Goal: Information Seeking & Learning: Learn about a topic

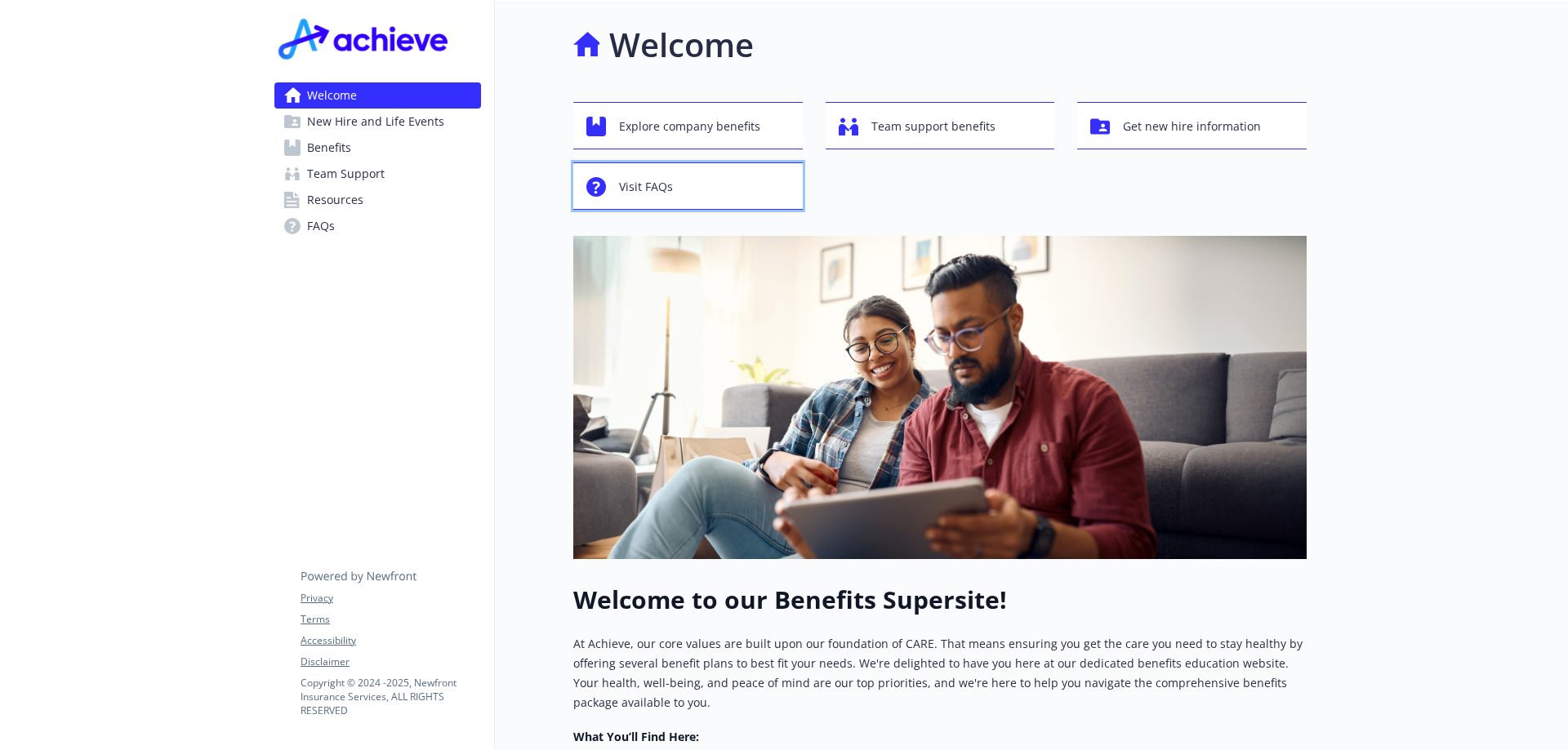
click at [664, 187] on span "Visit FAQs" at bounding box center [646, 187] width 54 height 31
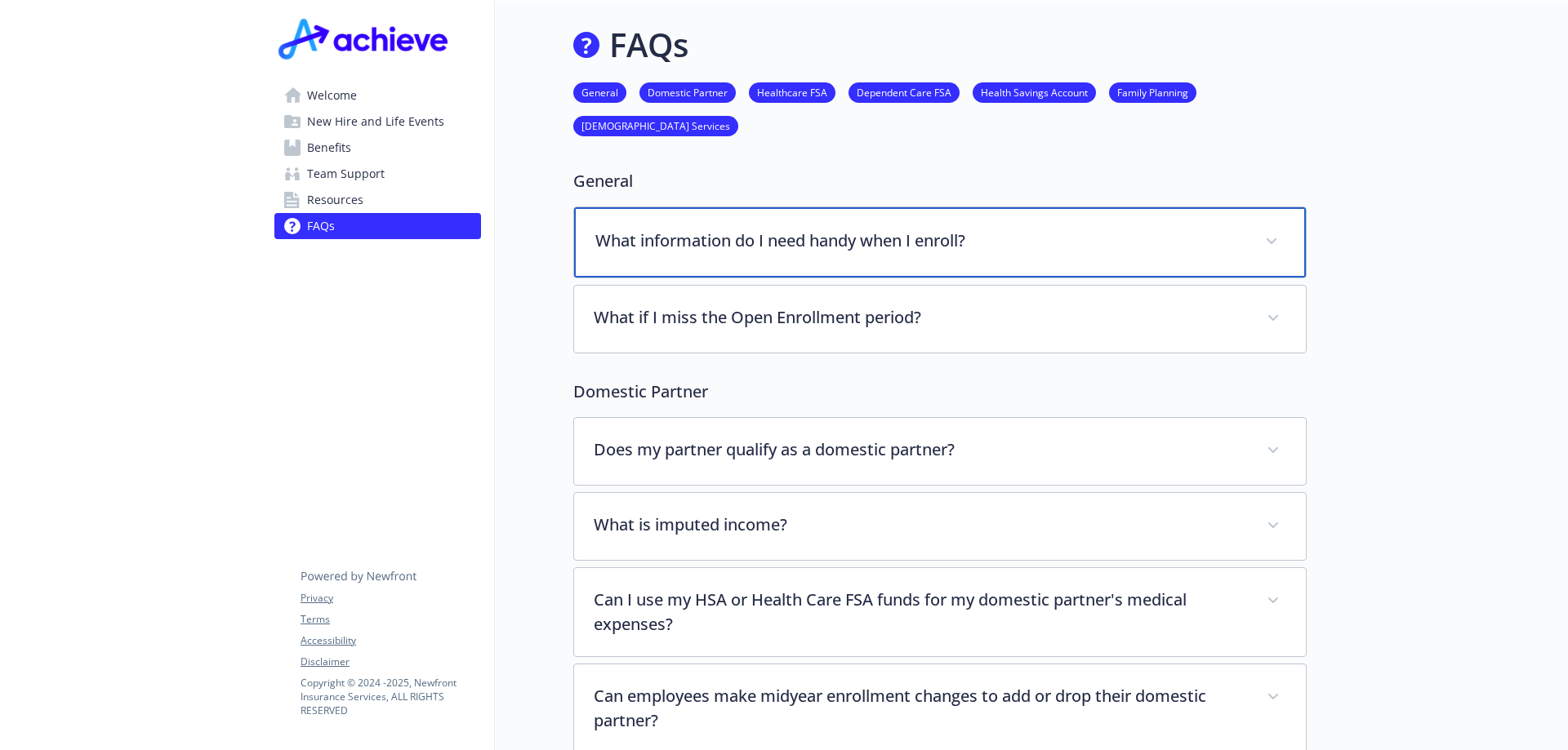
click at [690, 240] on p "What information do I need handy when I enroll?" at bounding box center [921, 240] width 650 height 24
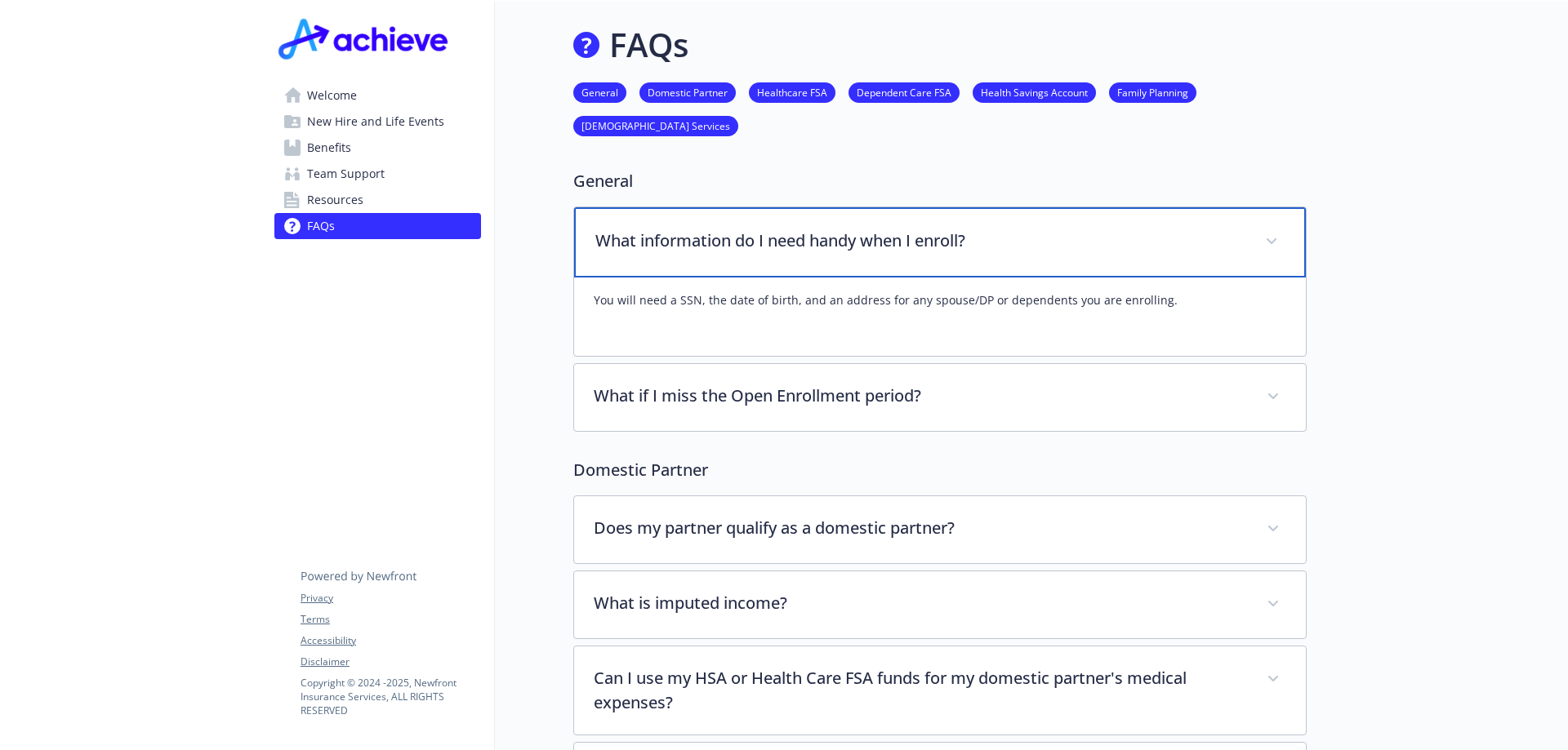
click at [689, 240] on p "What information do I need handy when I enroll?" at bounding box center [921, 240] width 650 height 24
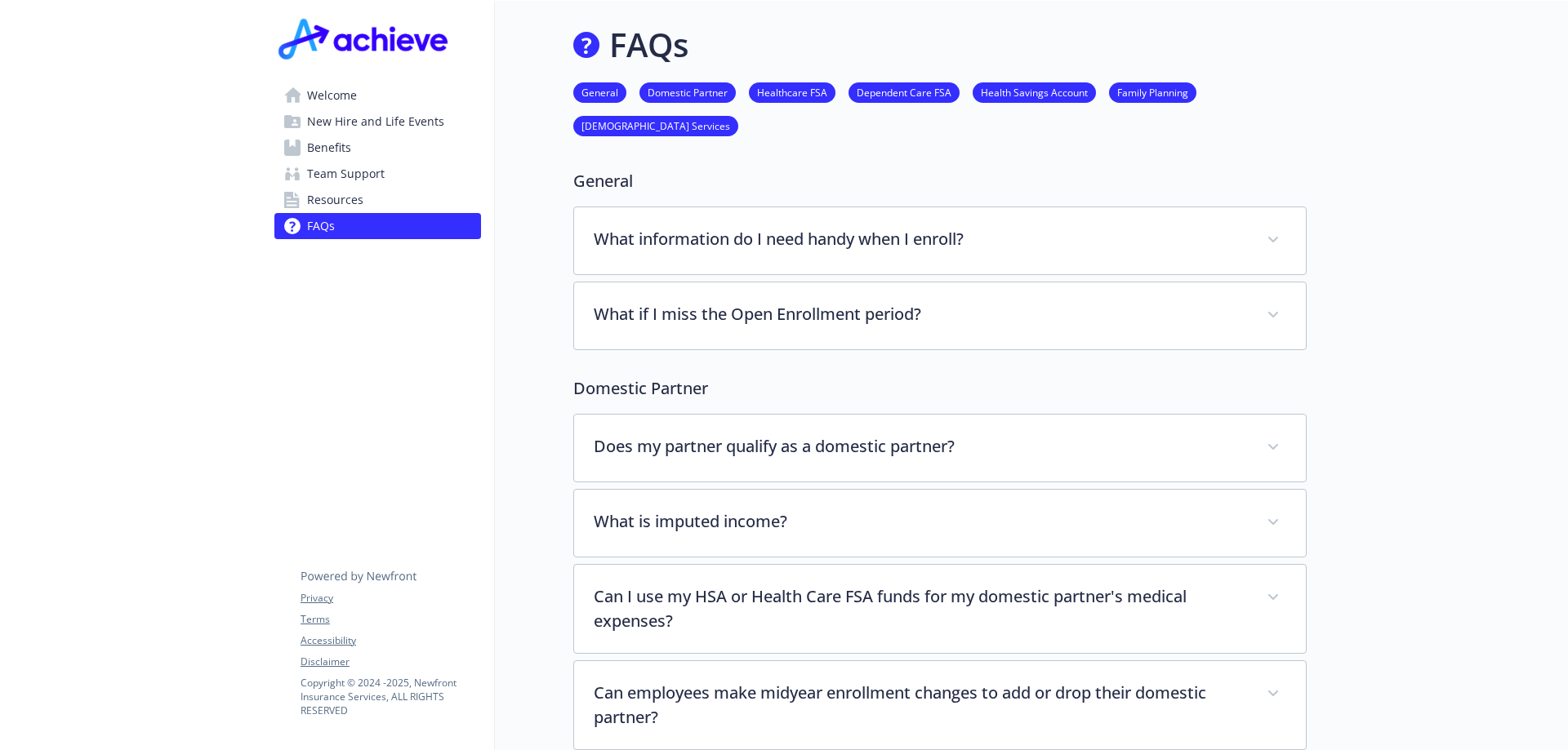
click at [630, 125] on link "[DEMOGRAPHIC_DATA] Services" at bounding box center [655, 124] width 165 height 15
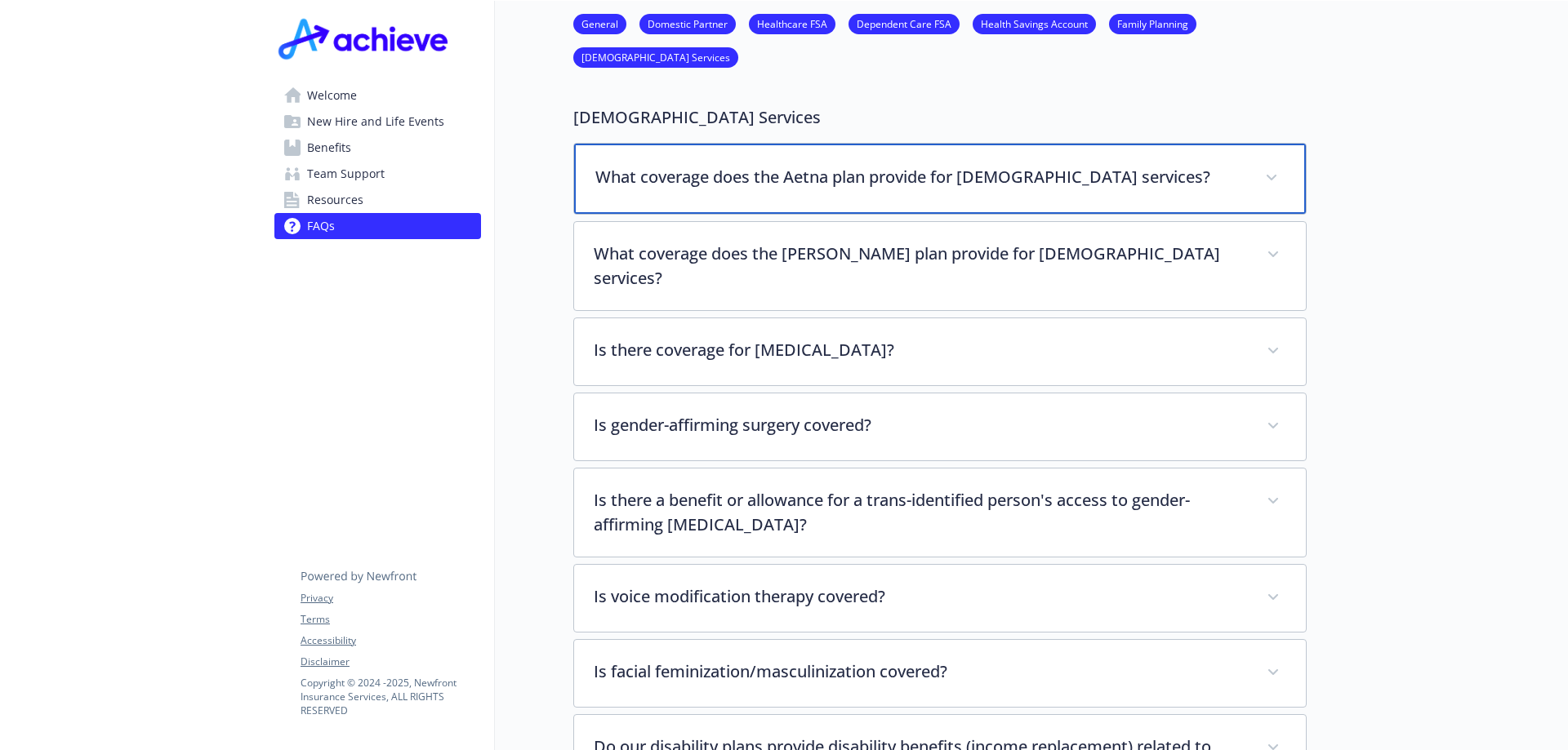
click at [754, 165] on p "What coverage does the Aetna plan provide for [DEMOGRAPHIC_DATA] services?" at bounding box center [921, 176] width 650 height 24
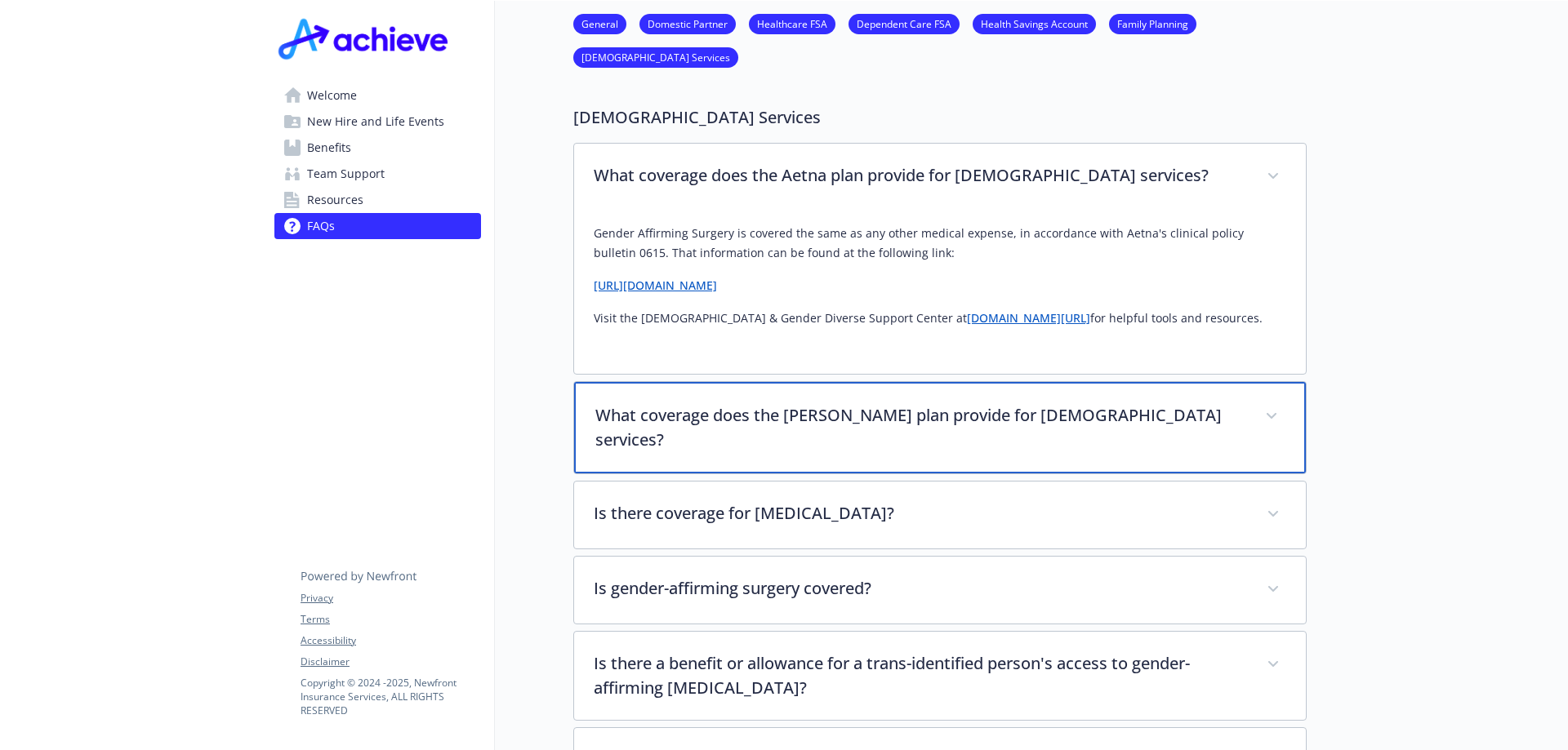
click at [793, 404] on p "What coverage does the [PERSON_NAME] plan provide for [DEMOGRAPHIC_DATA] servic…" at bounding box center [921, 428] width 650 height 49
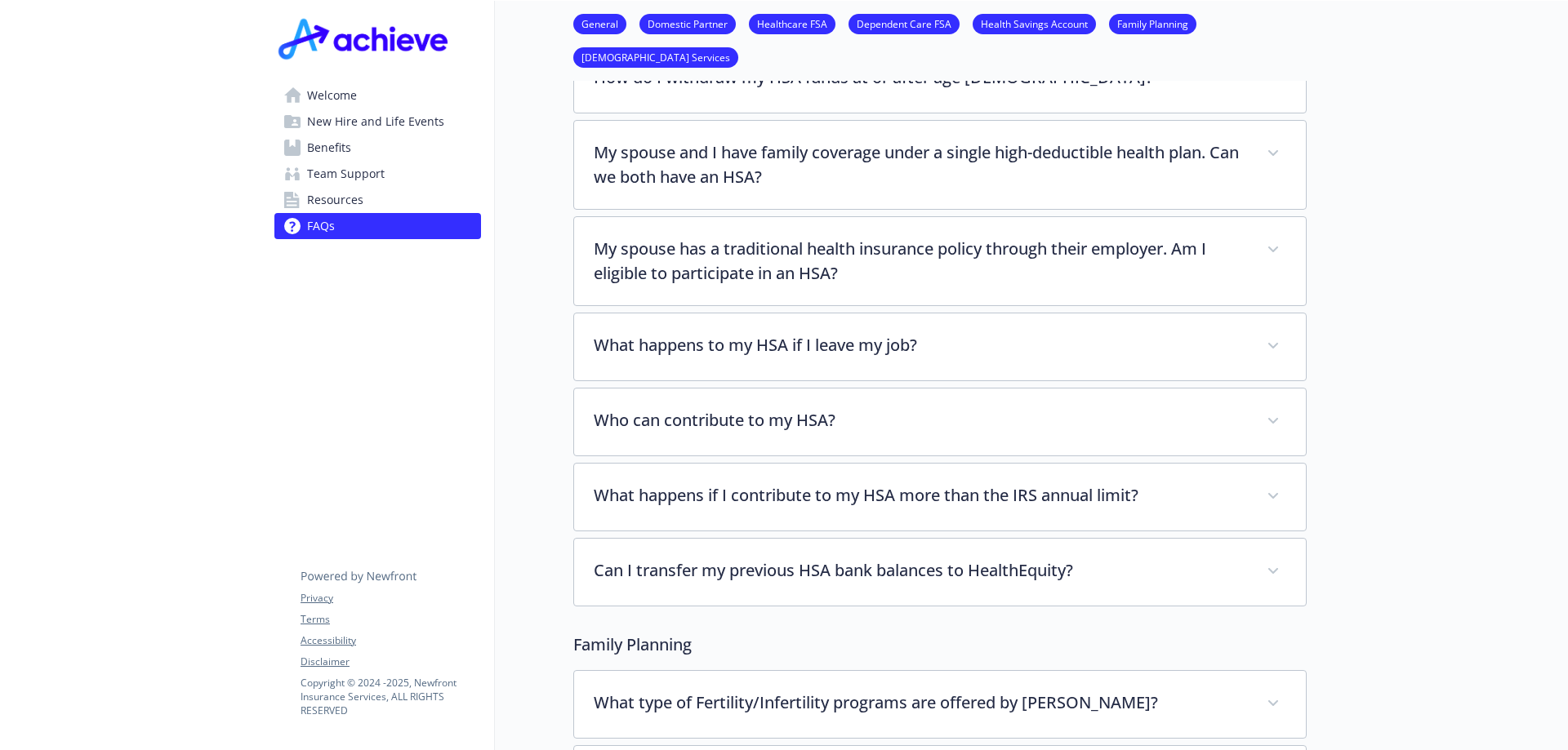
scroll to position [2689, 13]
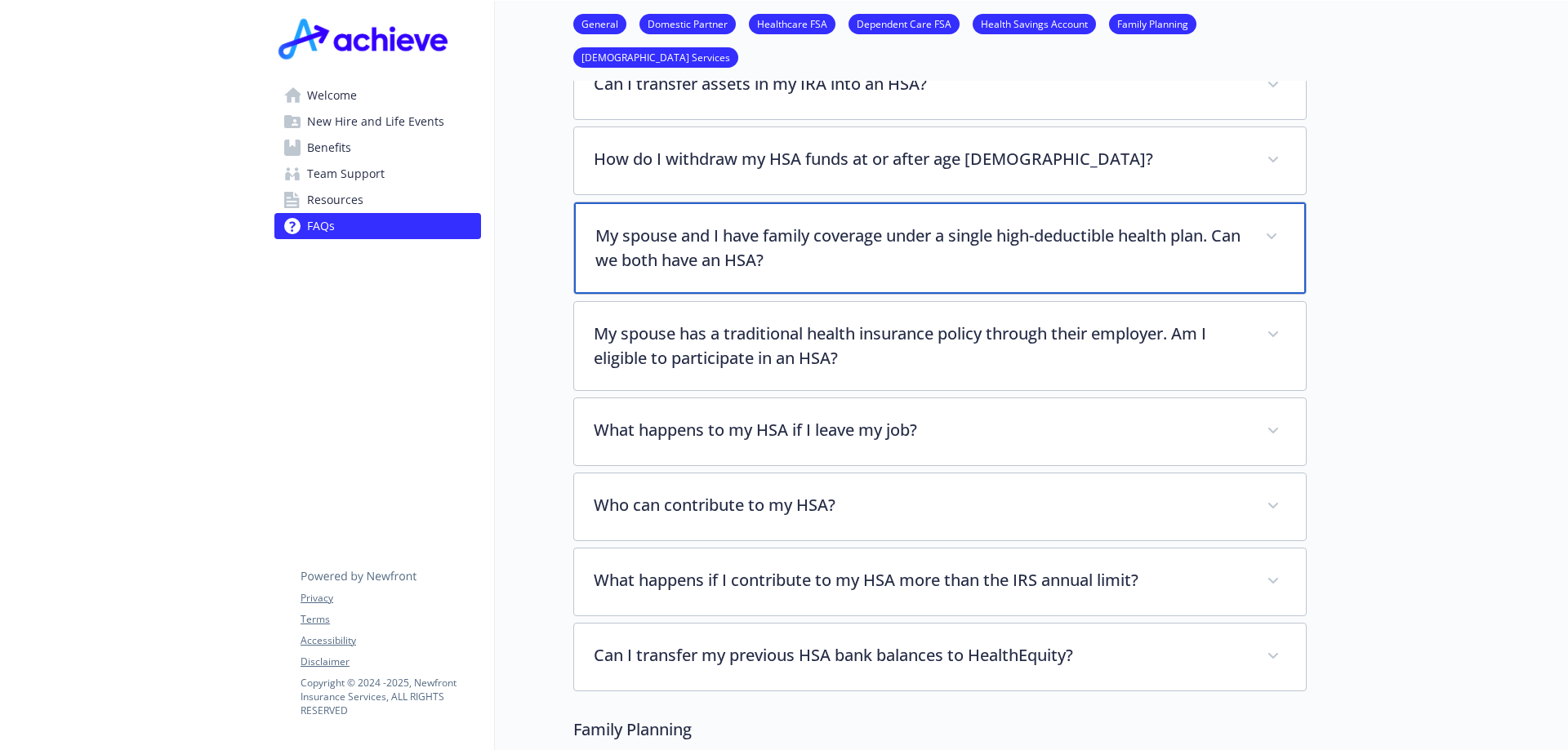
click at [706, 224] on p "My spouse and I have family coverage under a single high-deductible health plan…" at bounding box center [921, 248] width 650 height 49
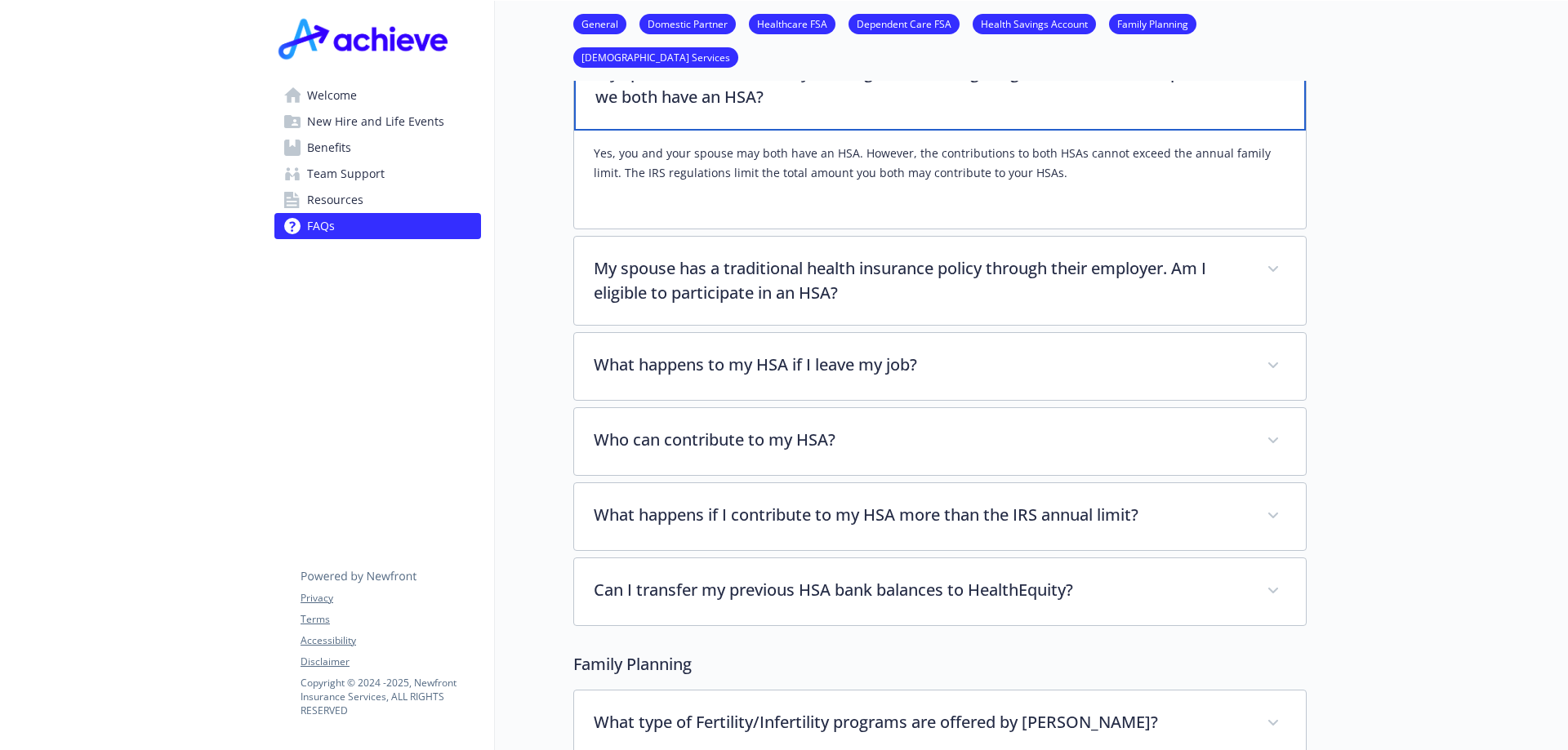
scroll to position [3015, 13]
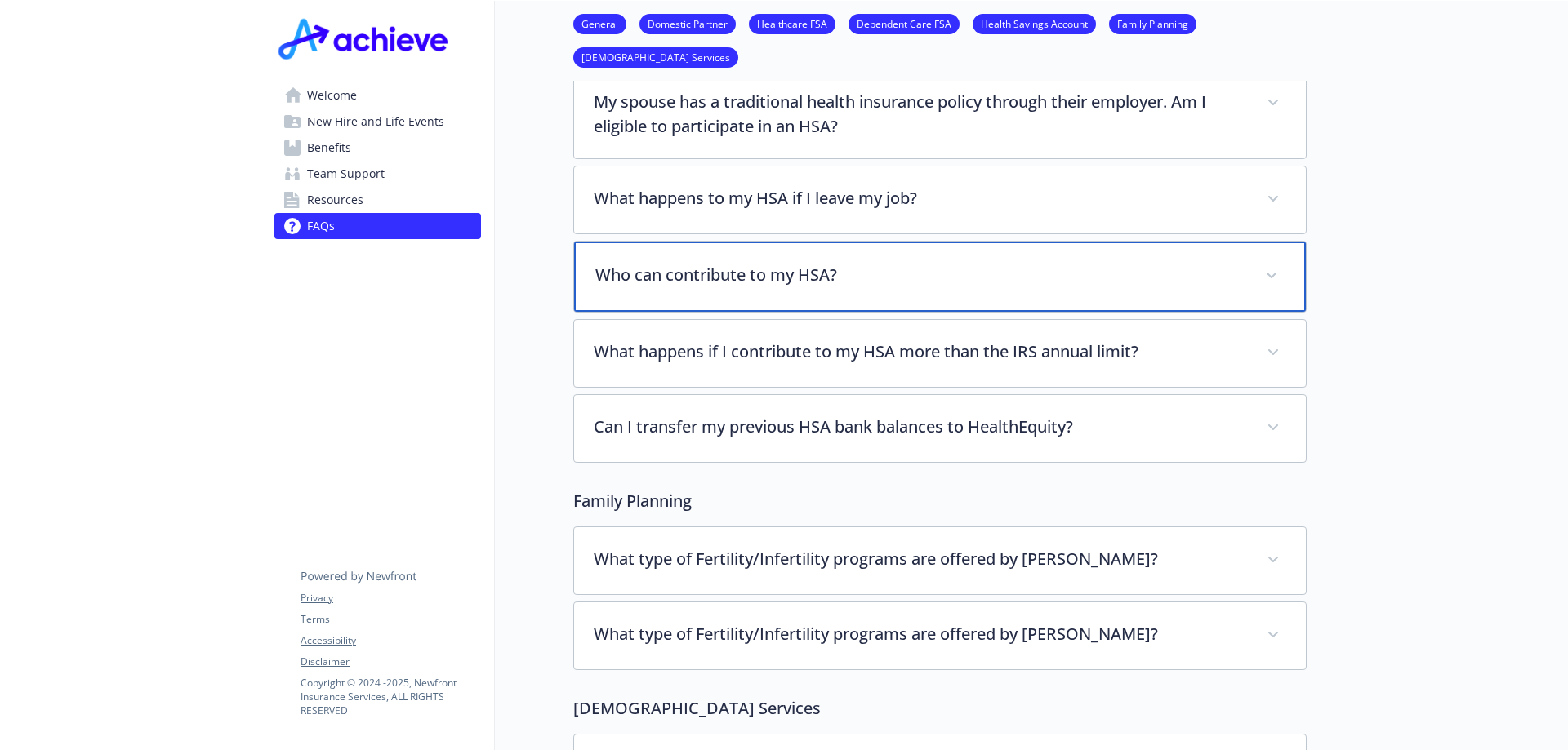
click at [700, 263] on p "Who can contribute to my HSA?" at bounding box center [921, 275] width 650 height 24
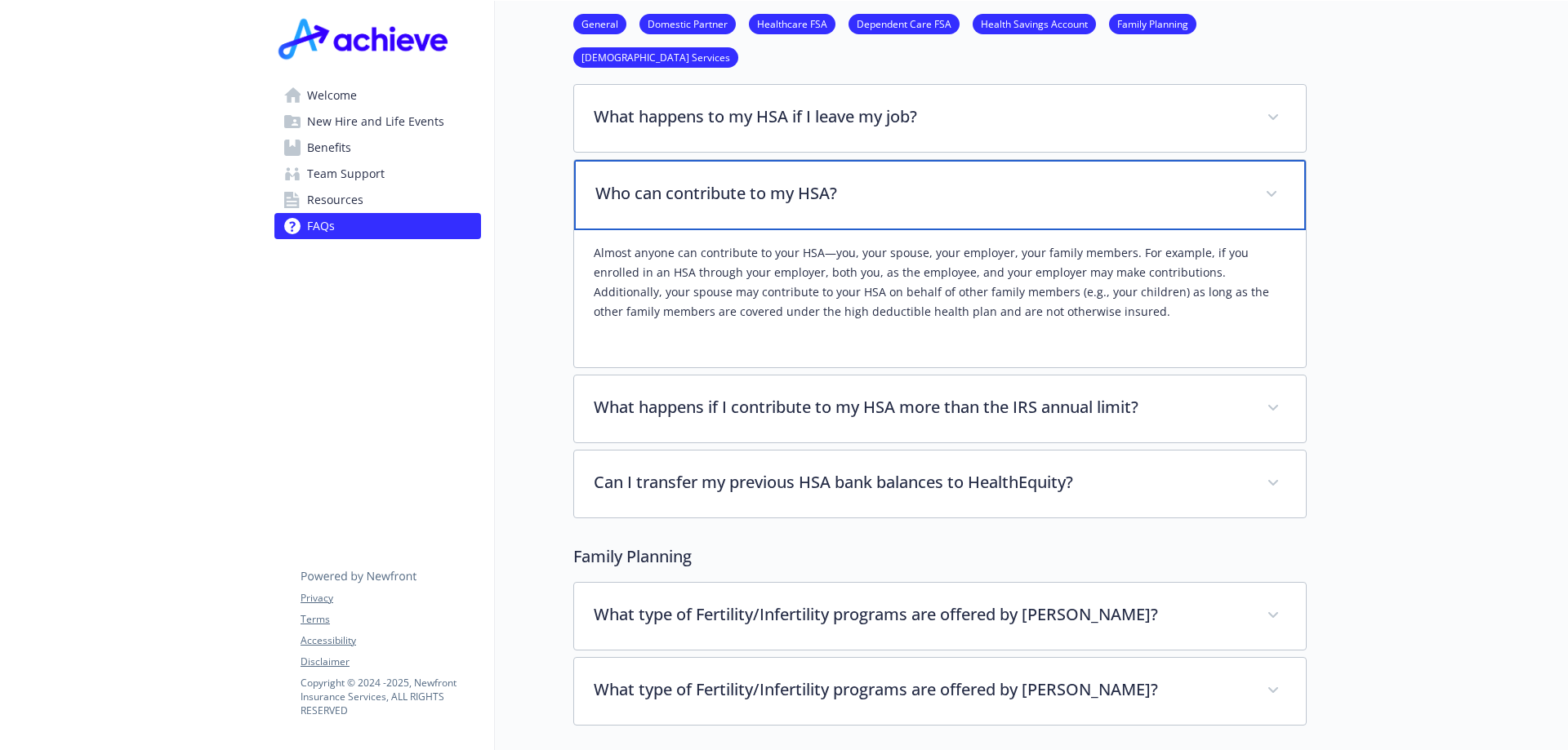
scroll to position [3178, 13]
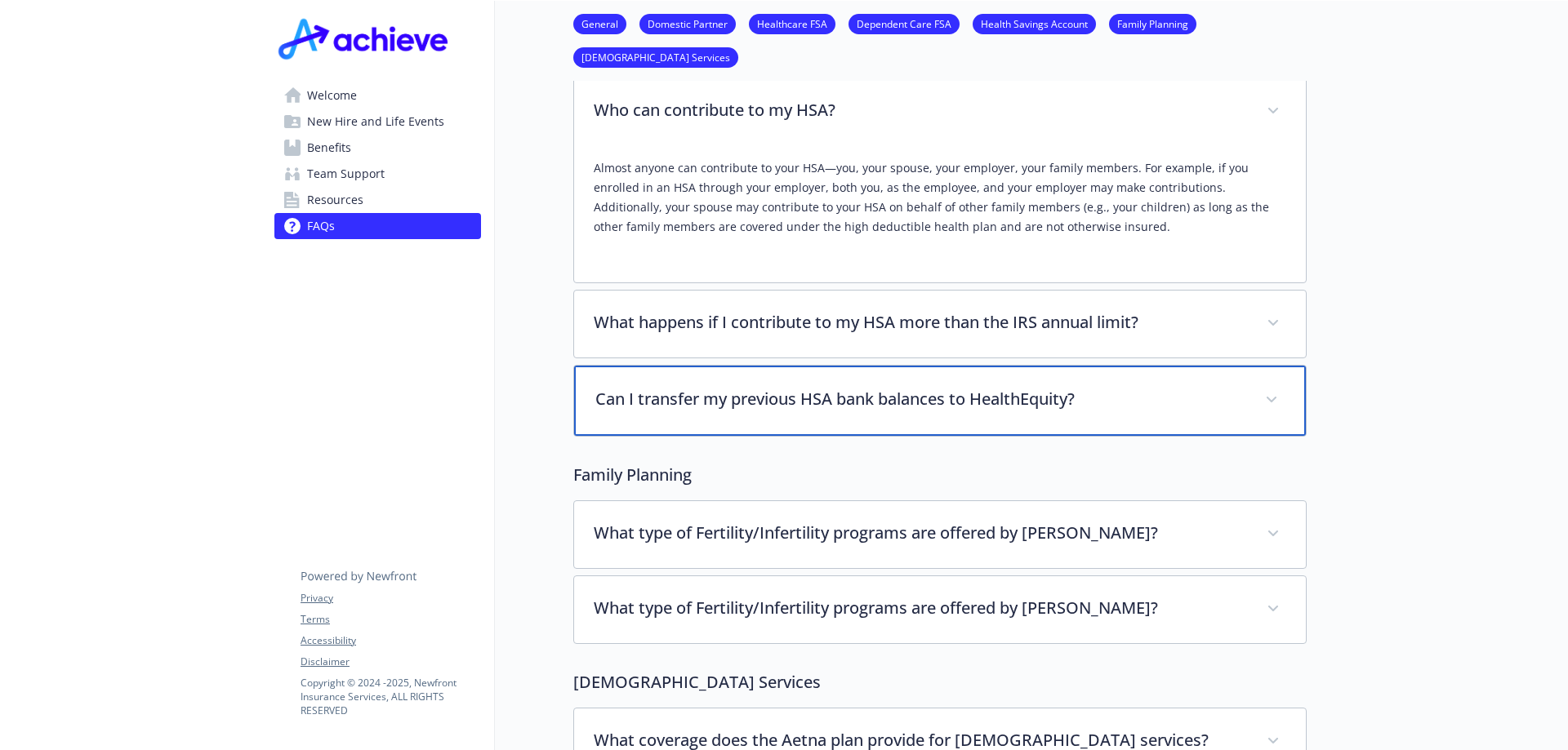
click at [729, 387] on p "Can I transfer my previous HSA bank balances to HealthEquity?" at bounding box center [921, 398] width 650 height 24
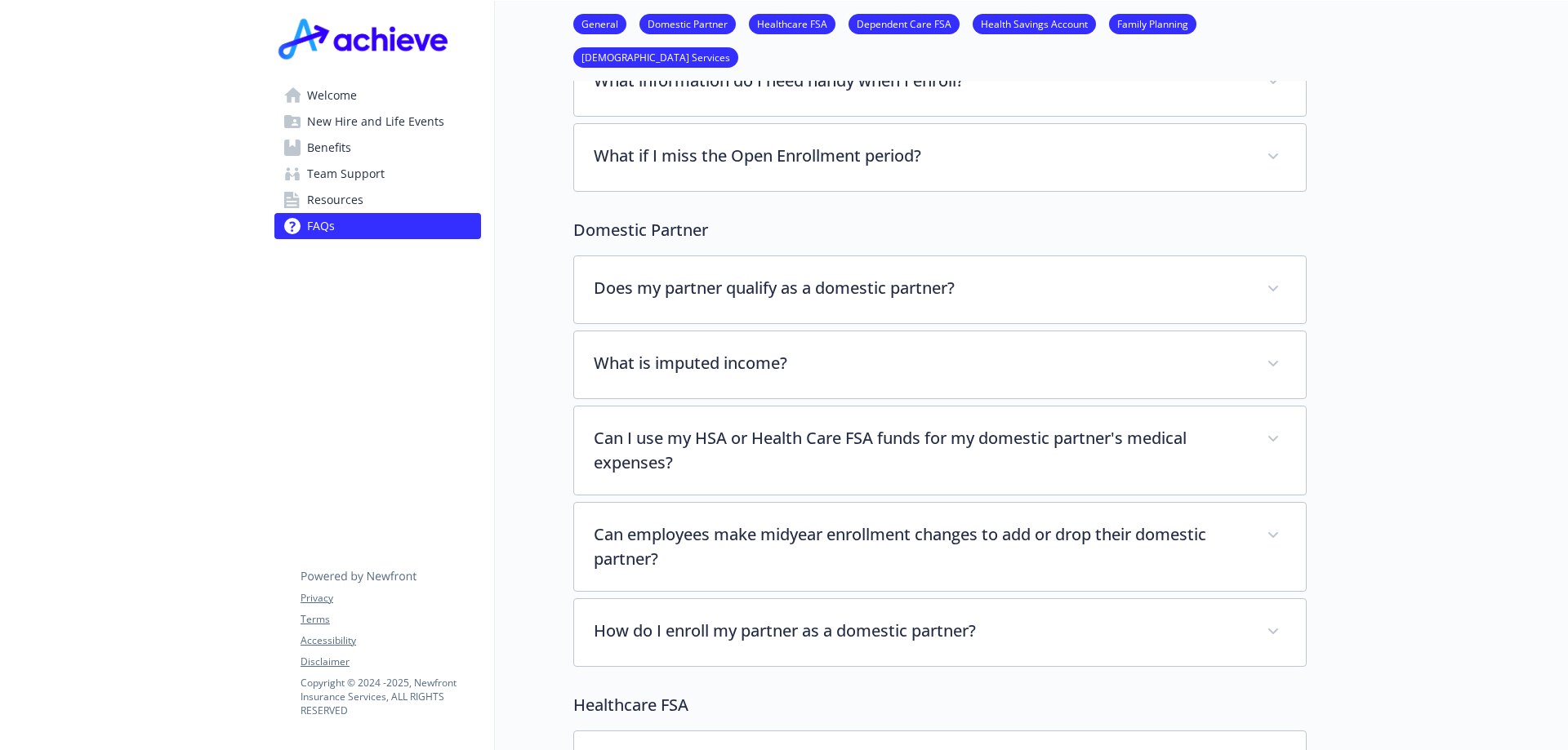
scroll to position [0, 13]
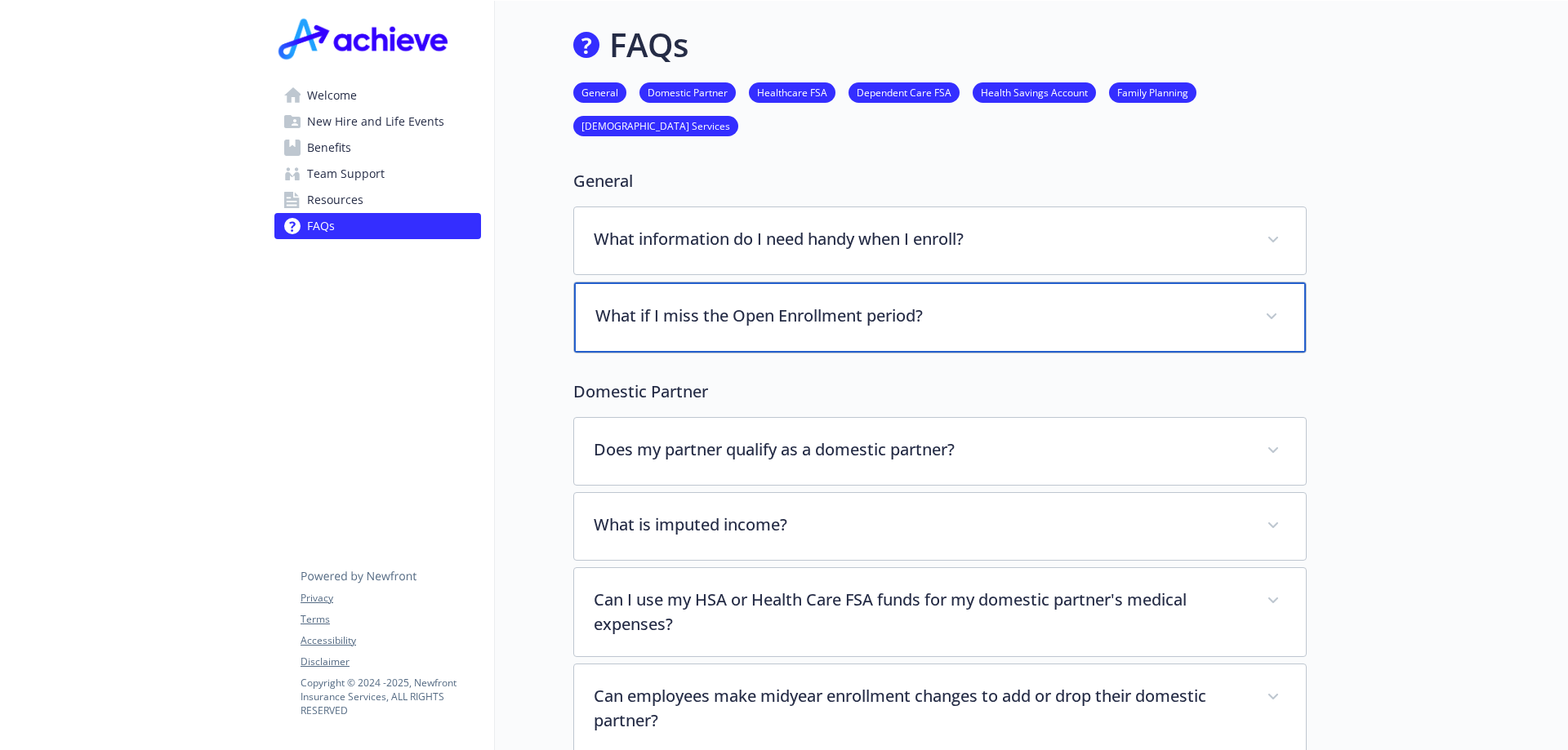
click at [725, 315] on p "What if I miss the Open Enrollment period?" at bounding box center [921, 315] width 650 height 24
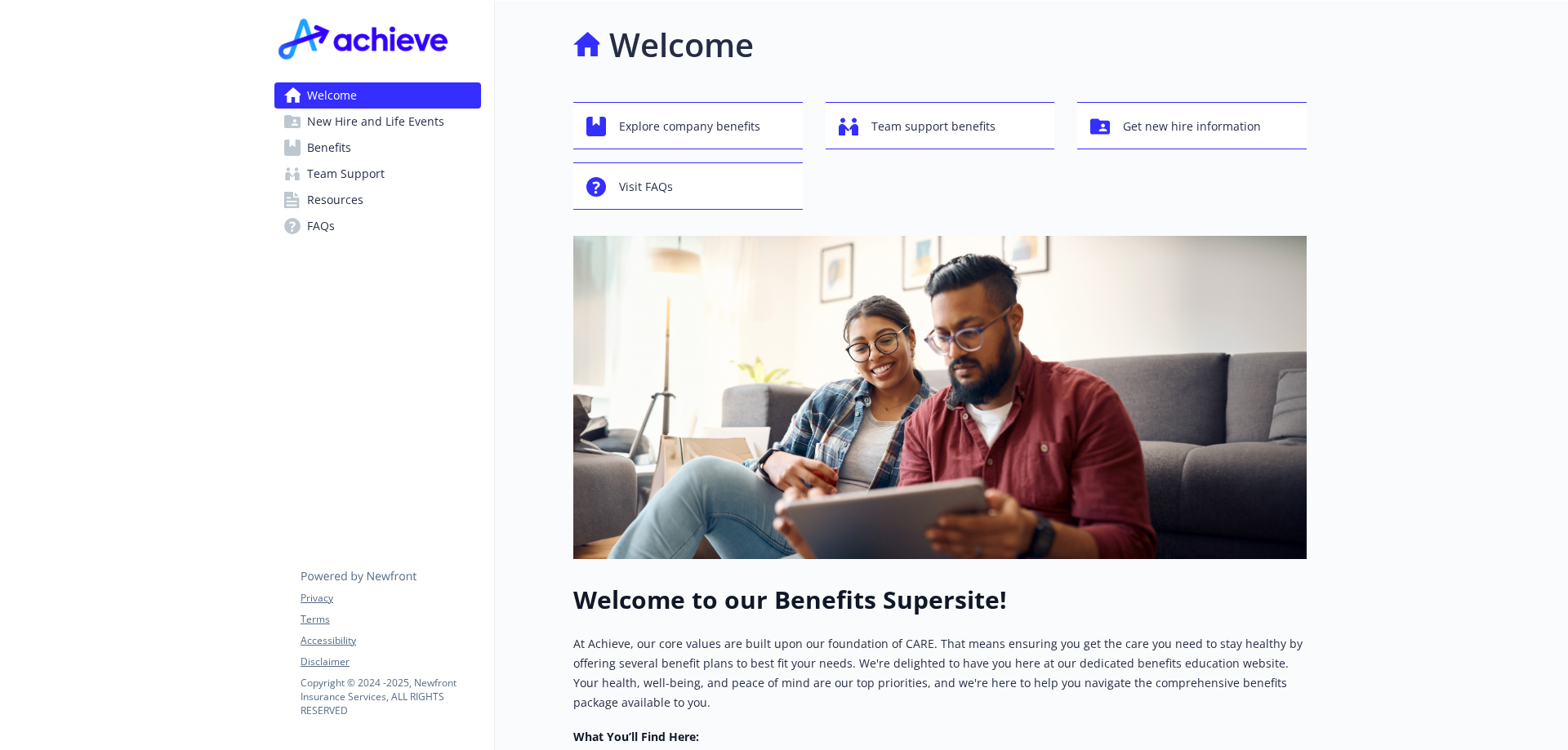
click at [327, 200] on span "Resources" at bounding box center [335, 200] width 56 height 26
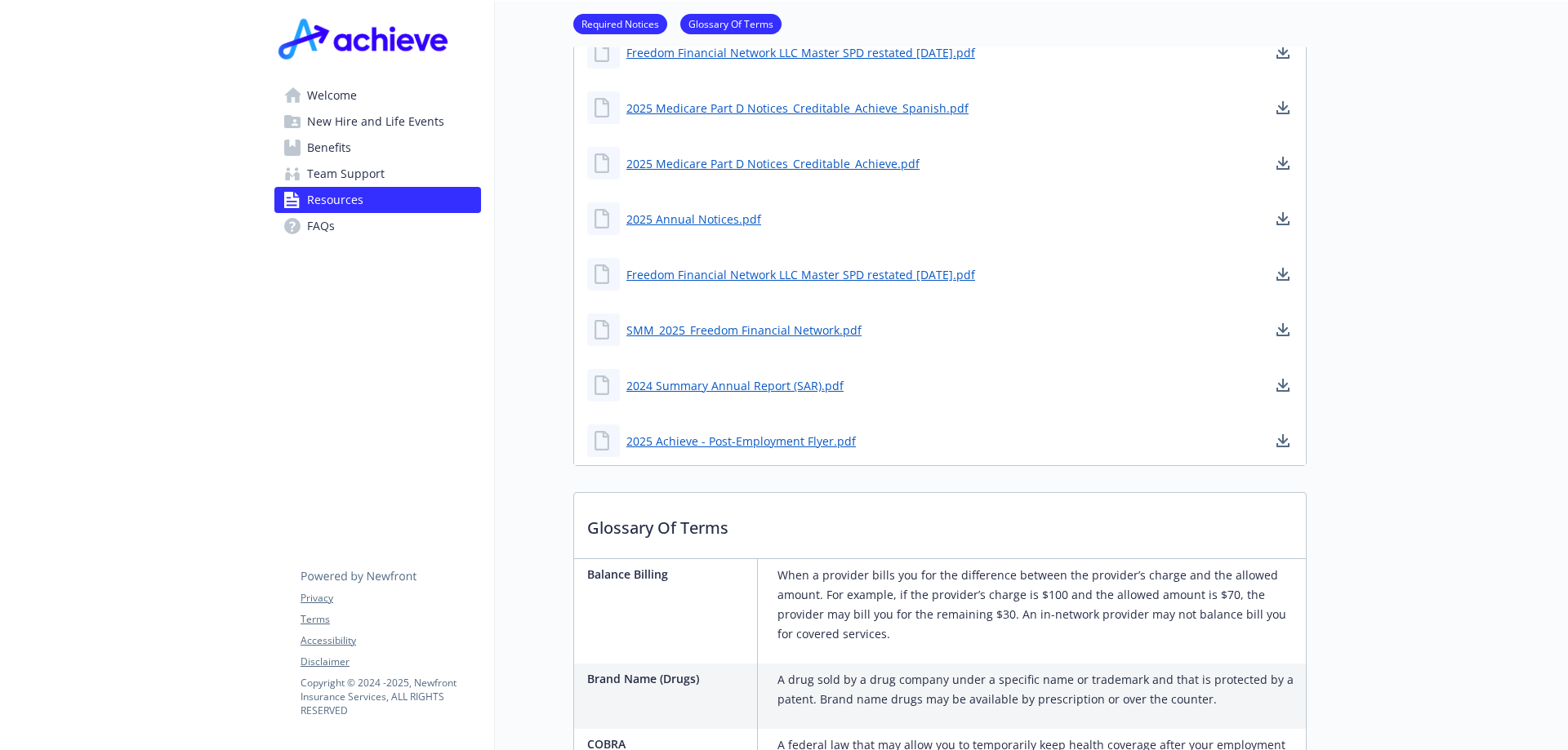
scroll to position [598, 0]
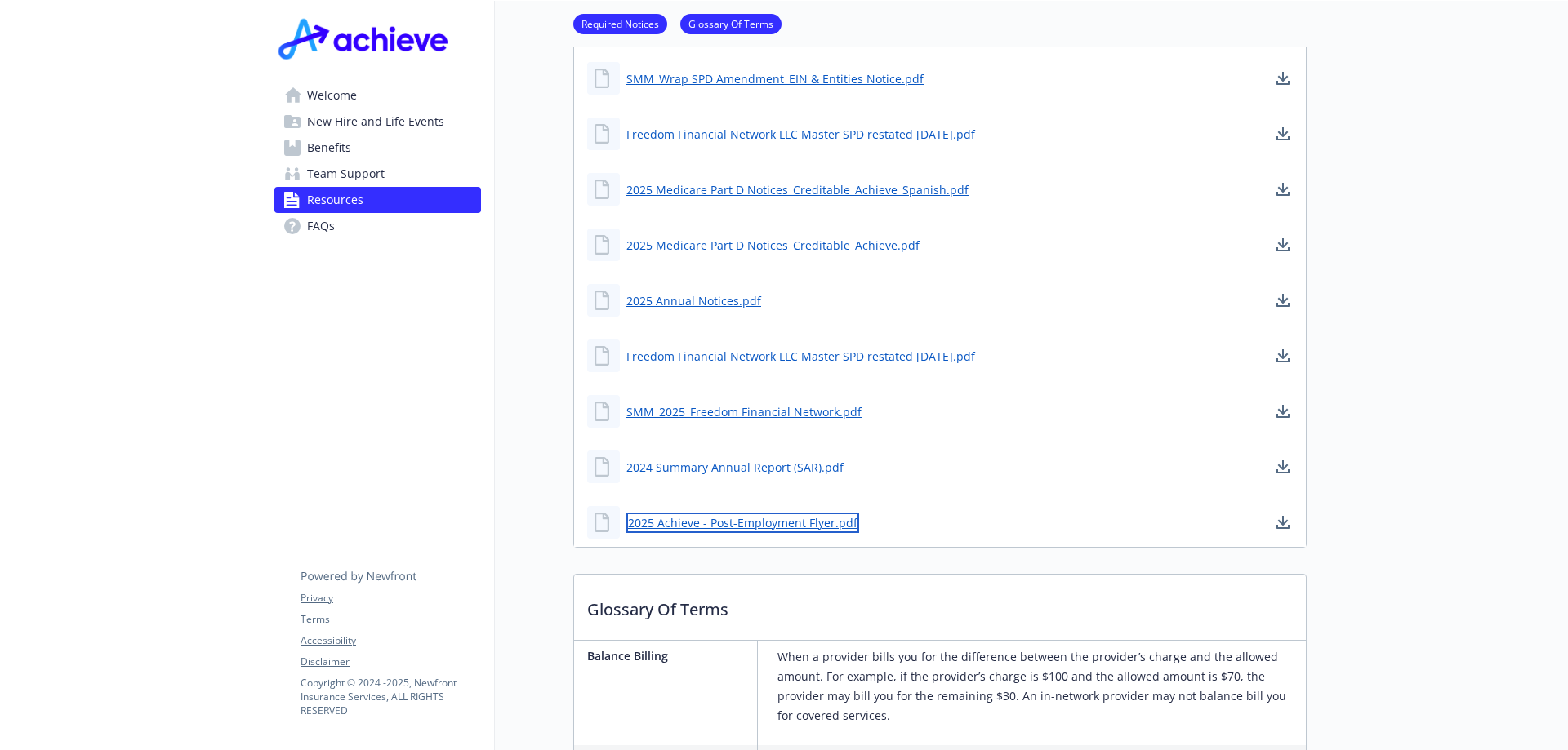
click at [751, 523] on link "2025 Achieve - Post-Employment Flyer.pdf" at bounding box center [742, 523] width 233 height 21
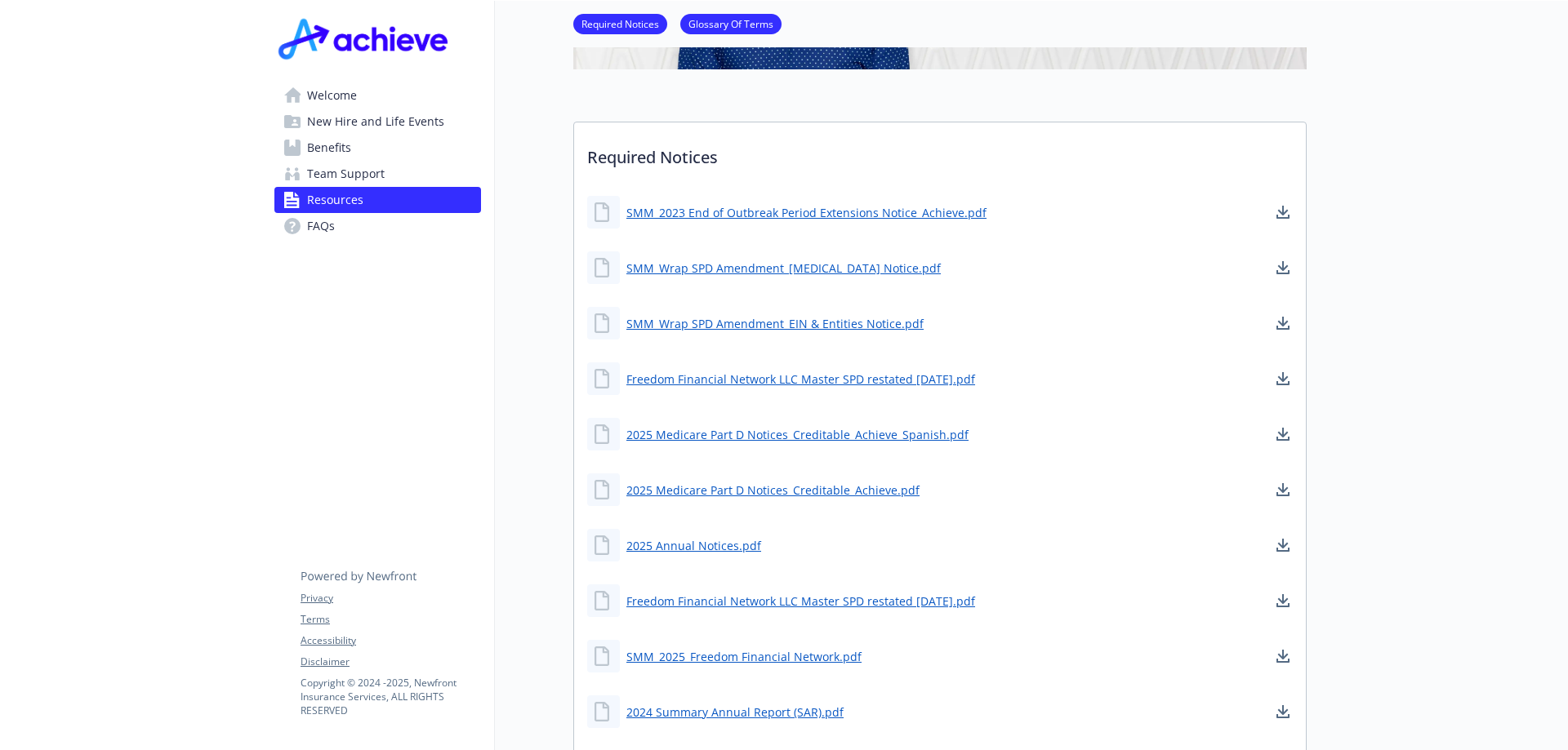
click at [314, 221] on span "FAQs" at bounding box center [321, 226] width 28 height 26
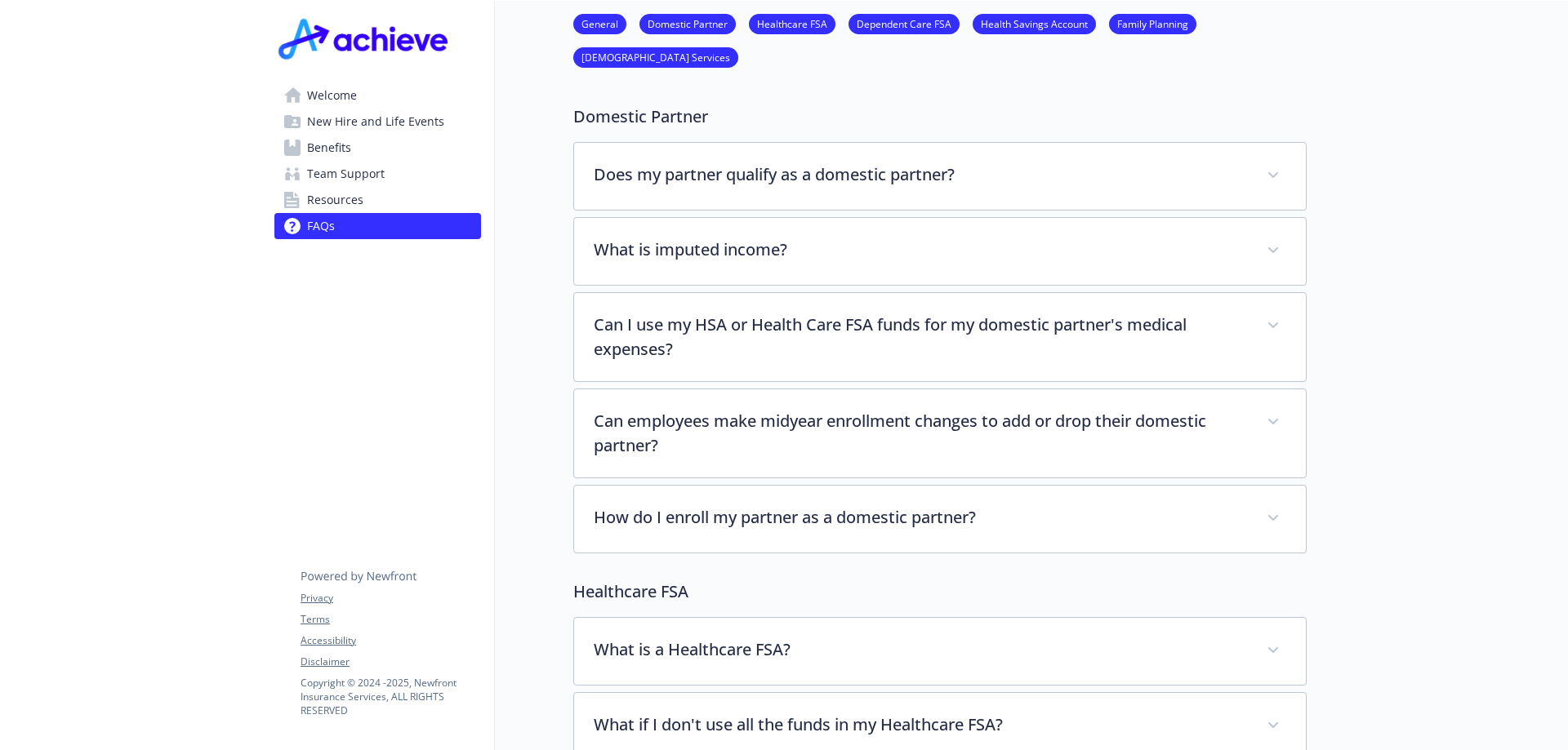
scroll to position [190, 0]
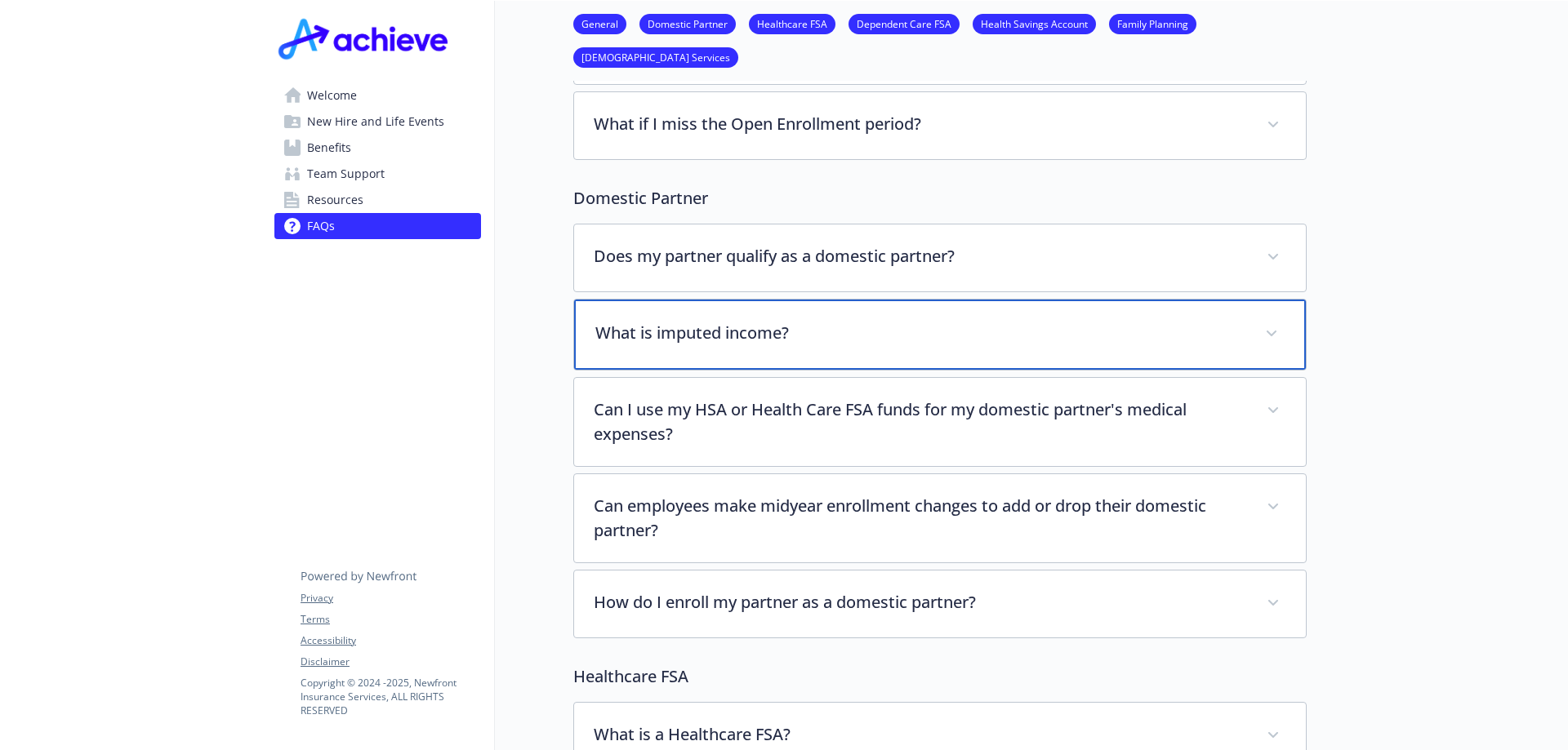
click at [702, 333] on p "What is imputed income?" at bounding box center [921, 332] width 650 height 24
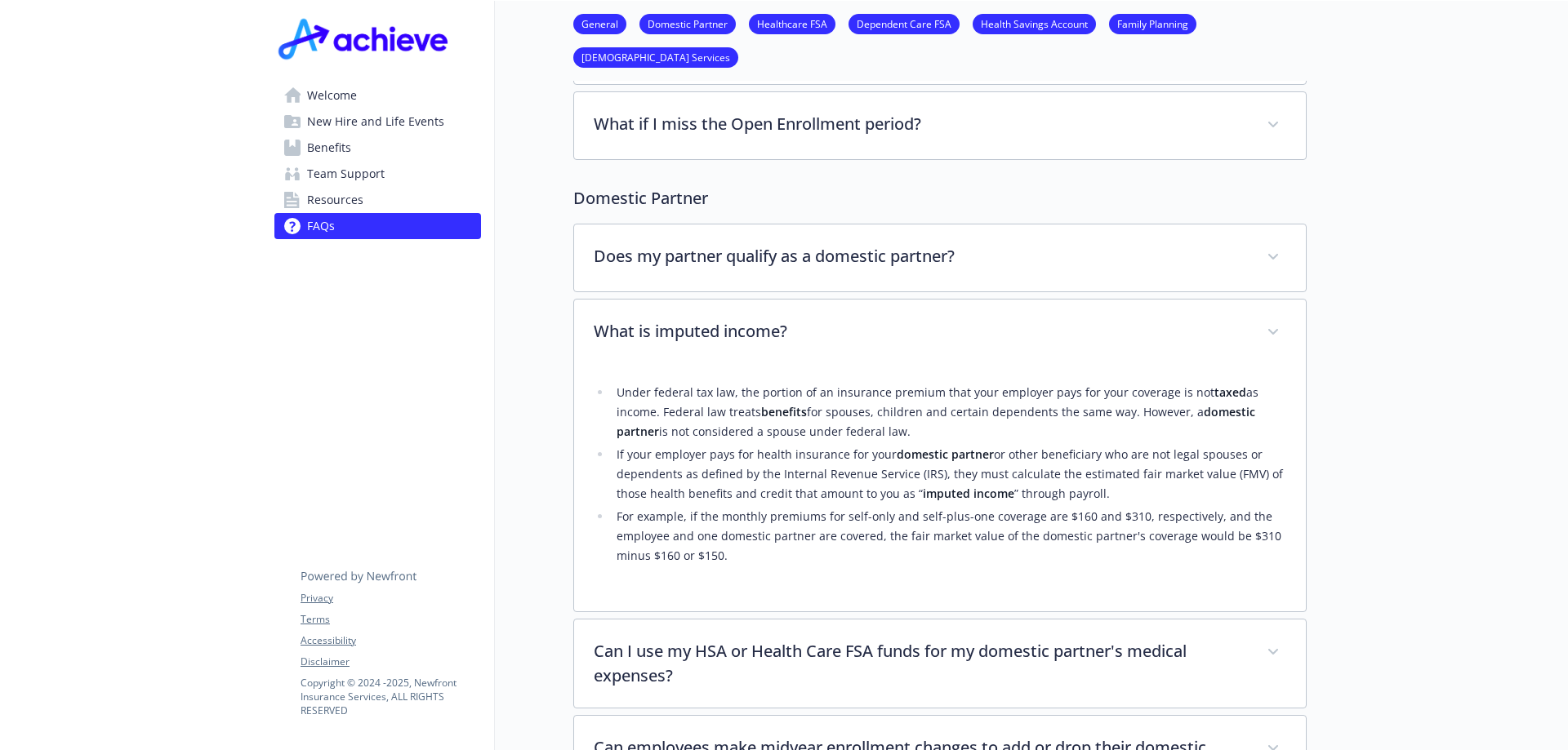
click at [366, 177] on span "Team Support" at bounding box center [346, 174] width 78 height 26
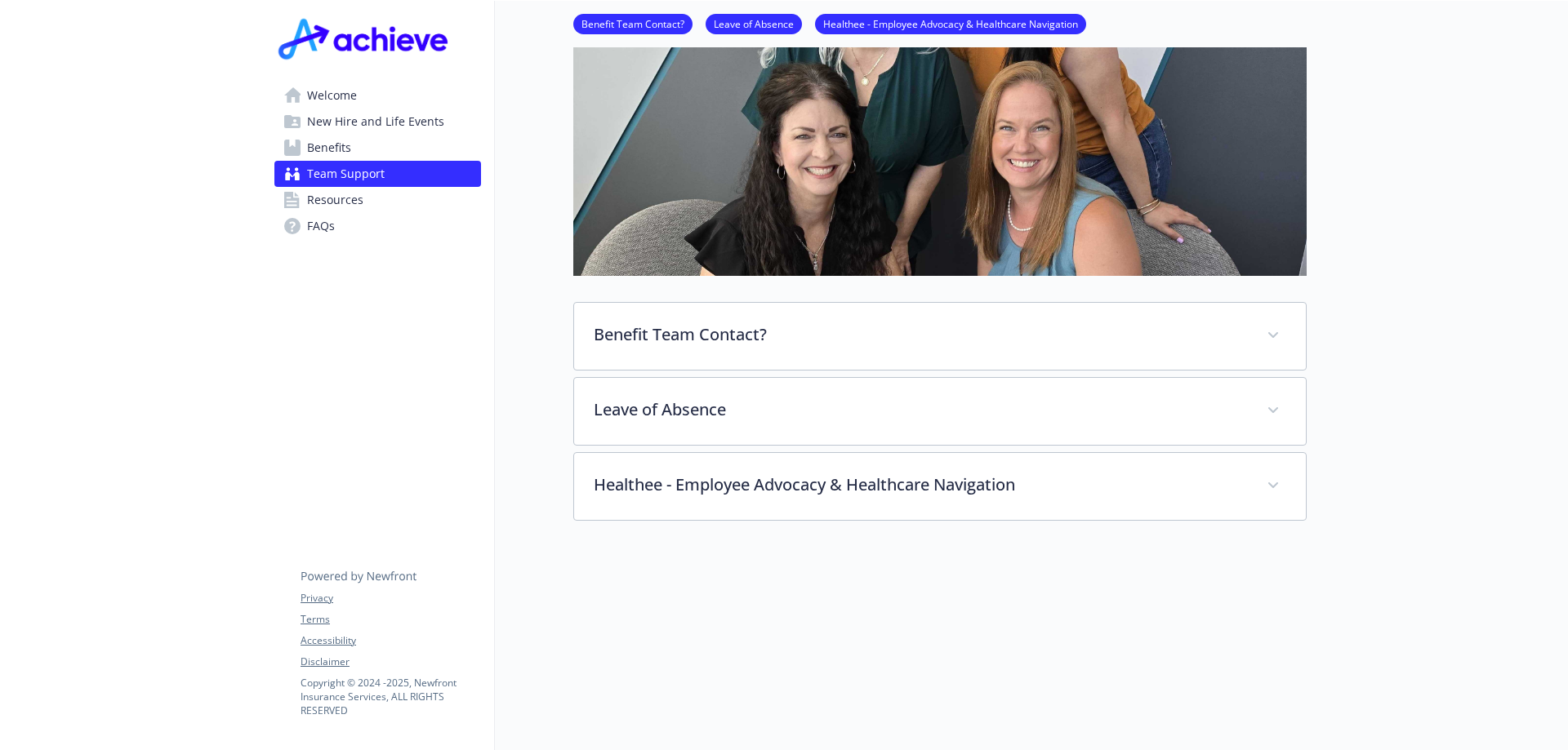
scroll to position [376, 0]
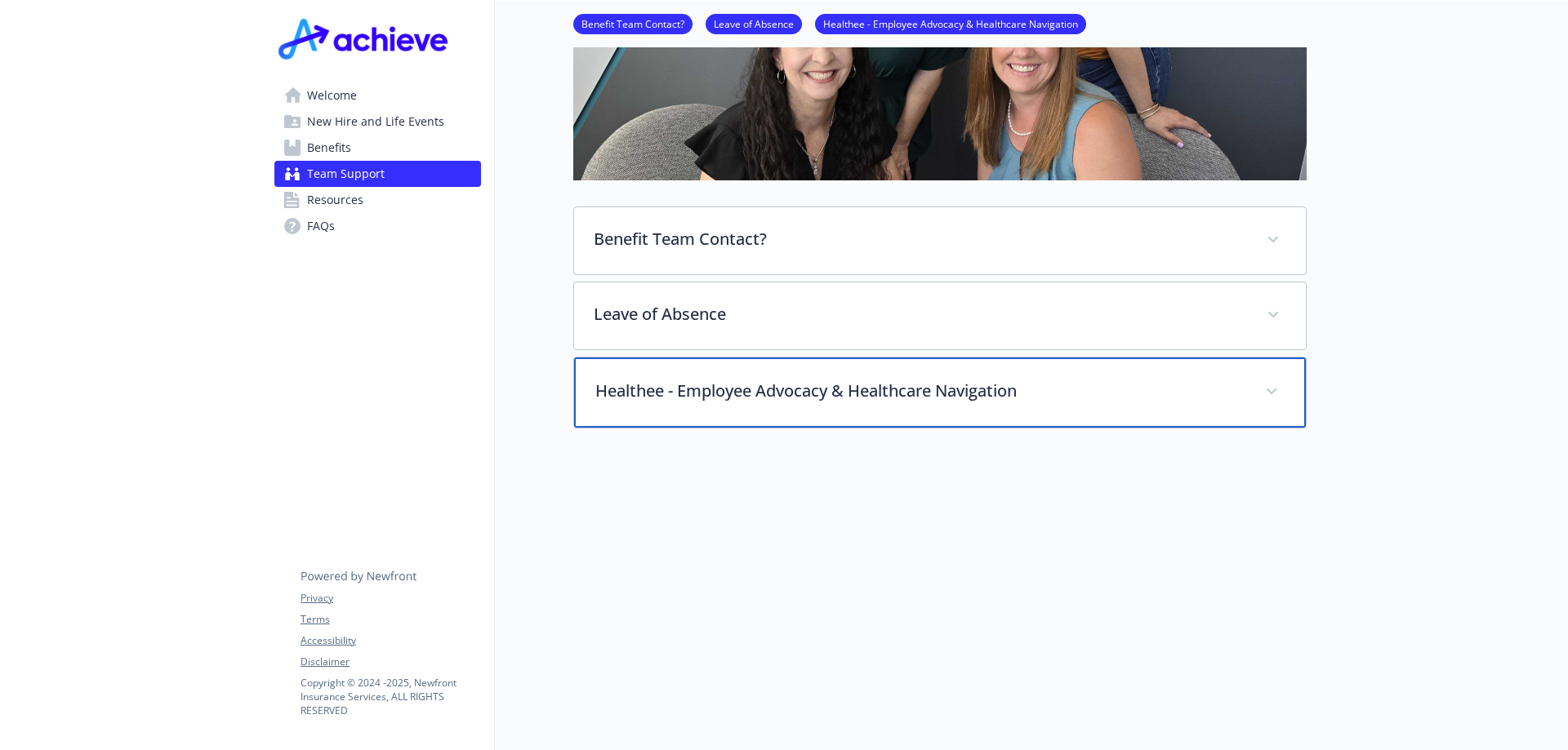
click at [791, 383] on p "Healthee - Employee Advocacy & Healthcare Navigation" at bounding box center [921, 390] width 650 height 24
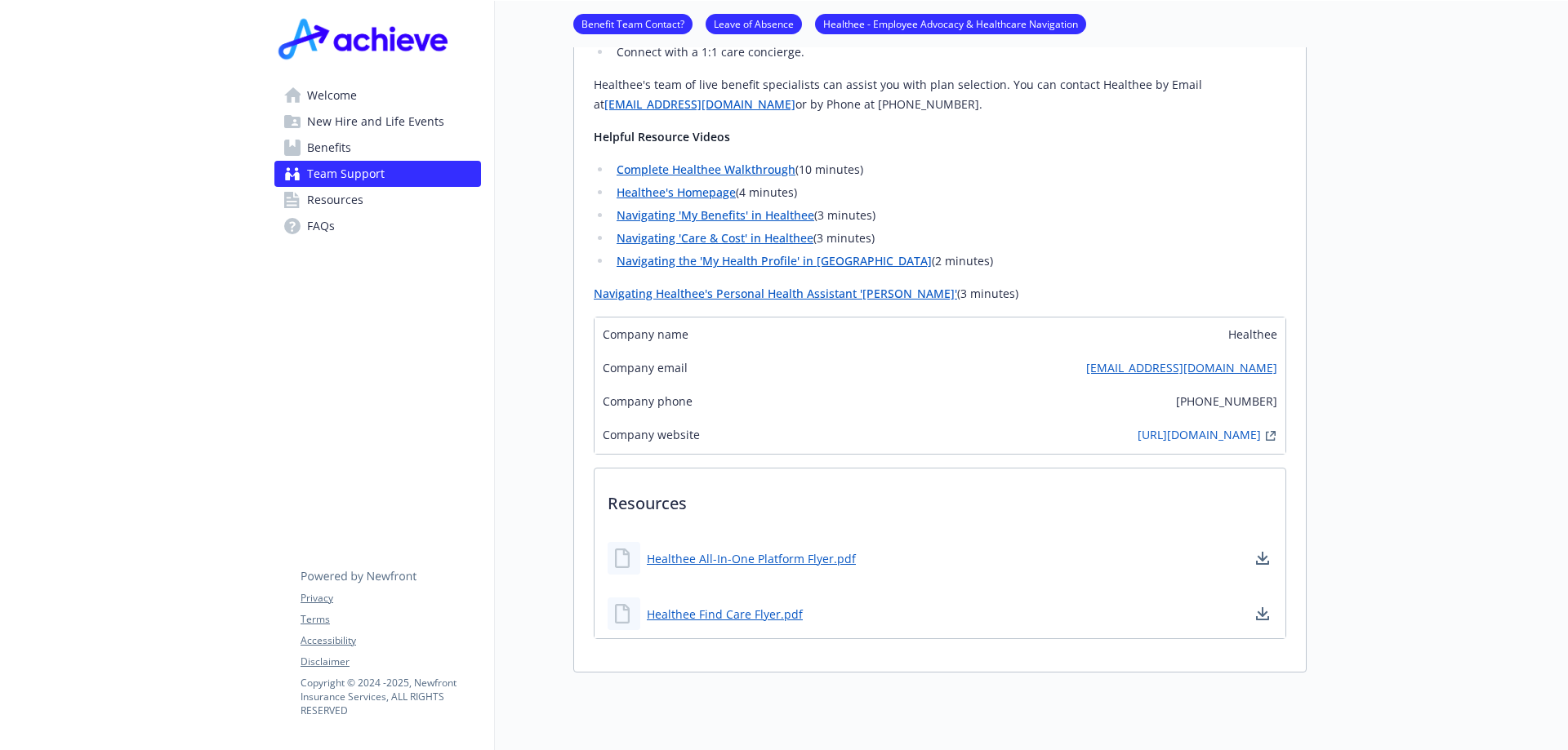
scroll to position [1192, 0]
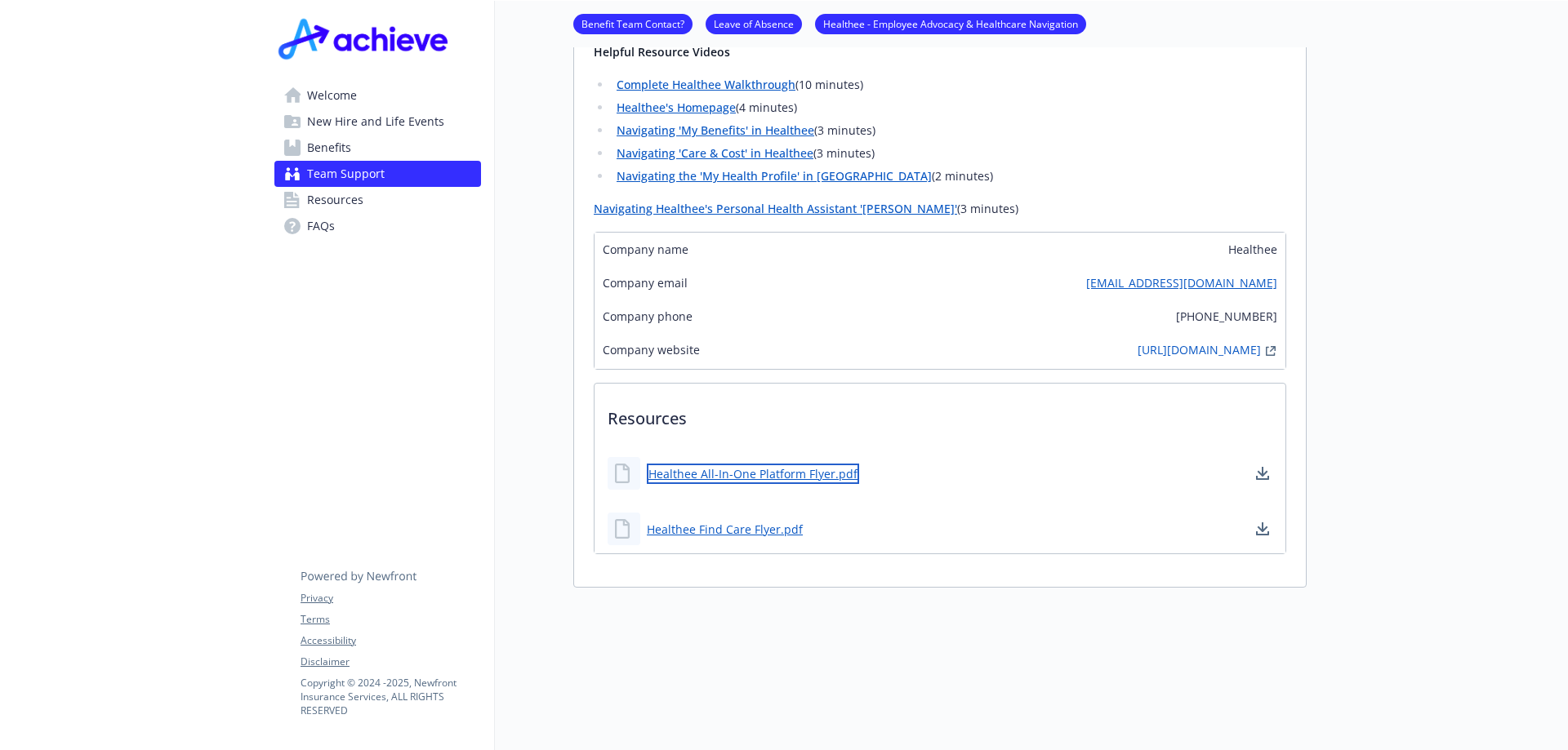
click at [758, 464] on link "Healthee All-In-One Platform Flyer.pdf" at bounding box center [752, 473] width 212 height 21
